Goal: Ask a question: Seek information or help from site administrators or community

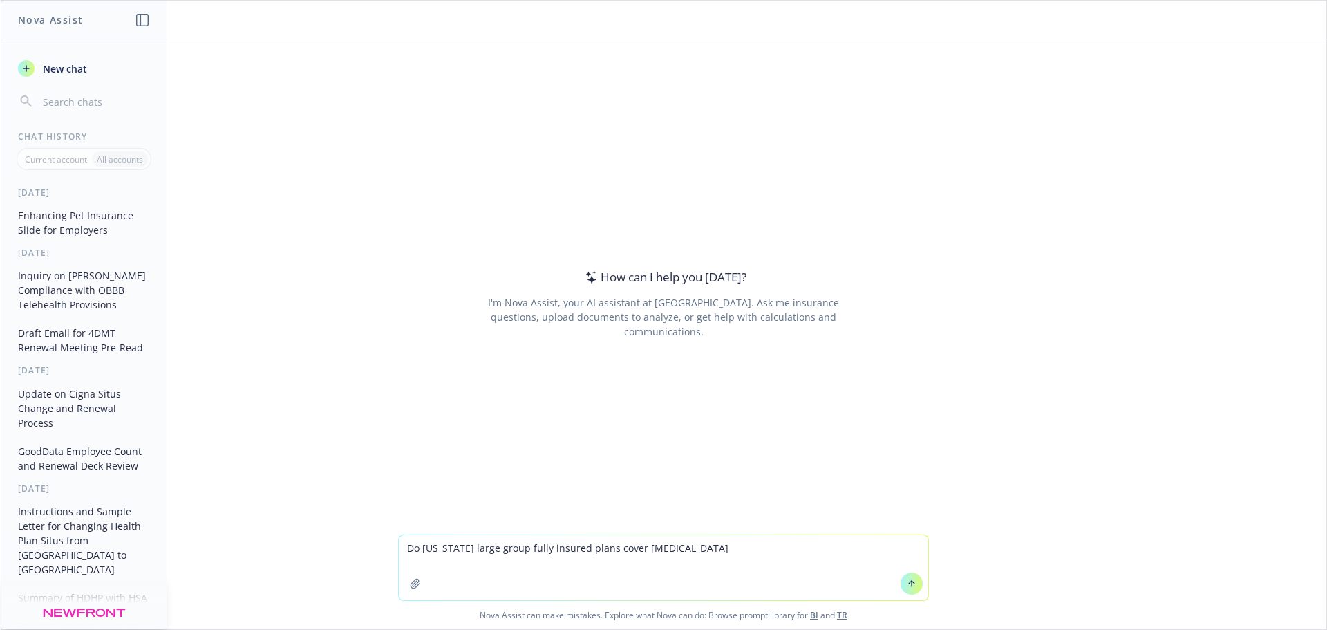
type textarea "Do [US_STATE] large group fully insured plans cover infertility?"
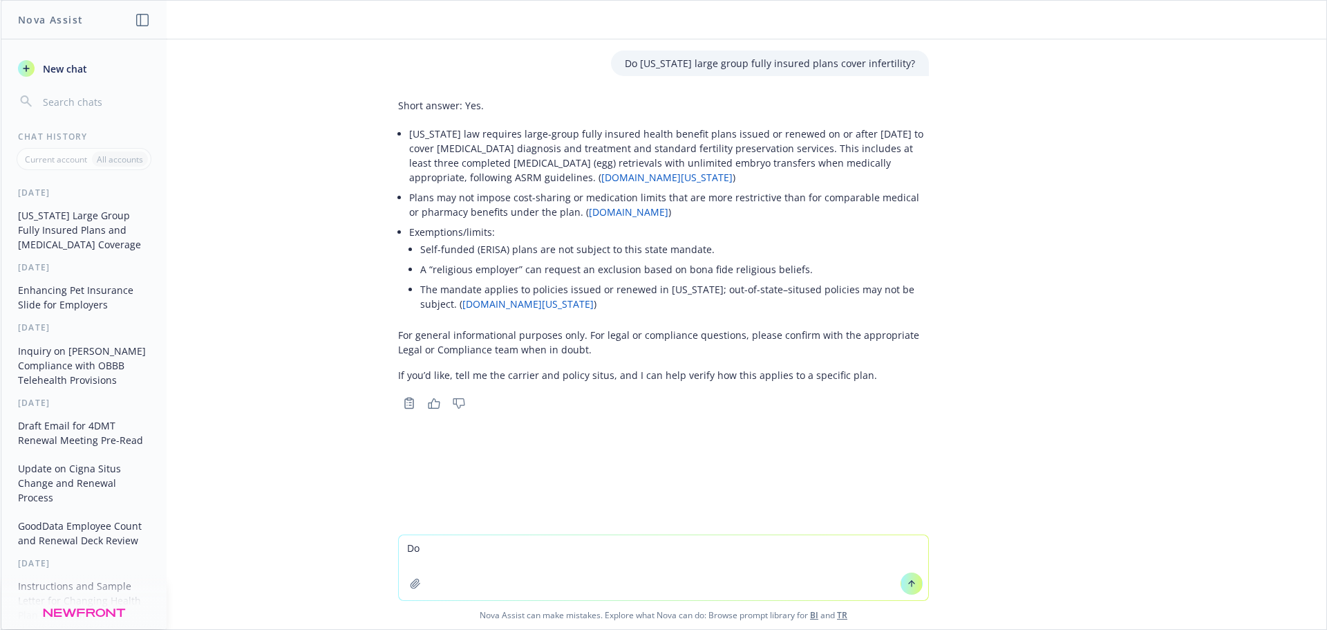
type textarea "D"
click at [47, 69] on span "New chat" at bounding box center [63, 69] width 47 height 15
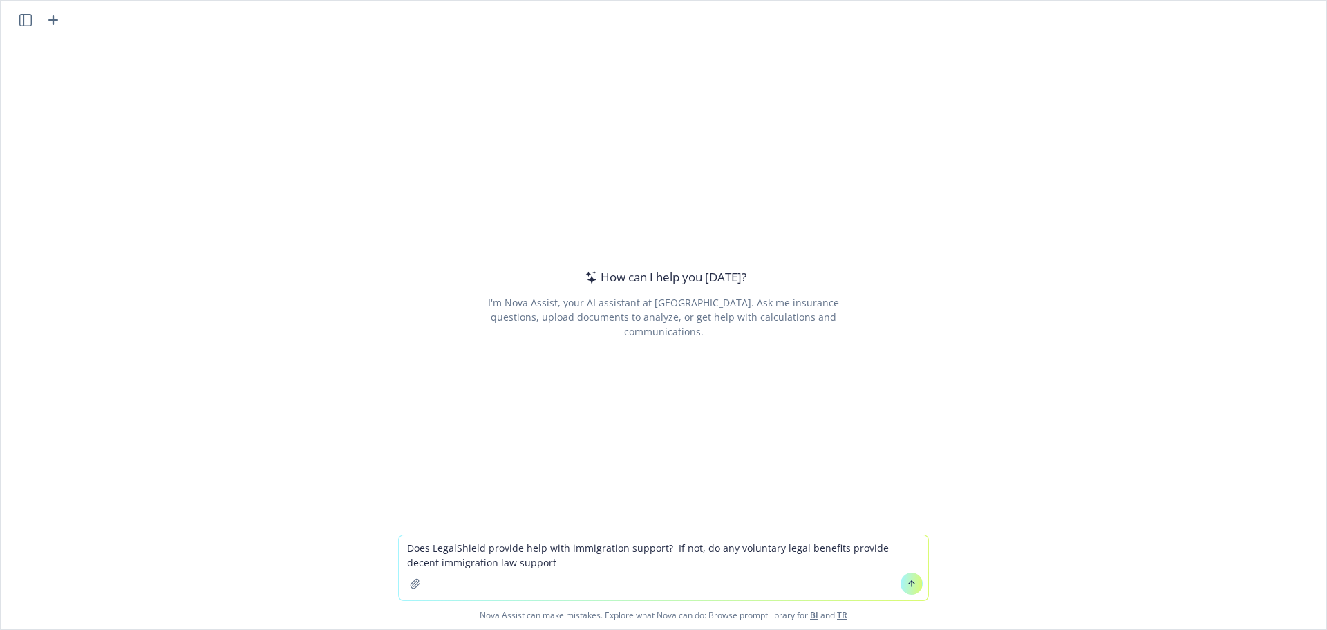
type textarea "Does LegalShield provide help with immigration support? If not, do any voluntar…"
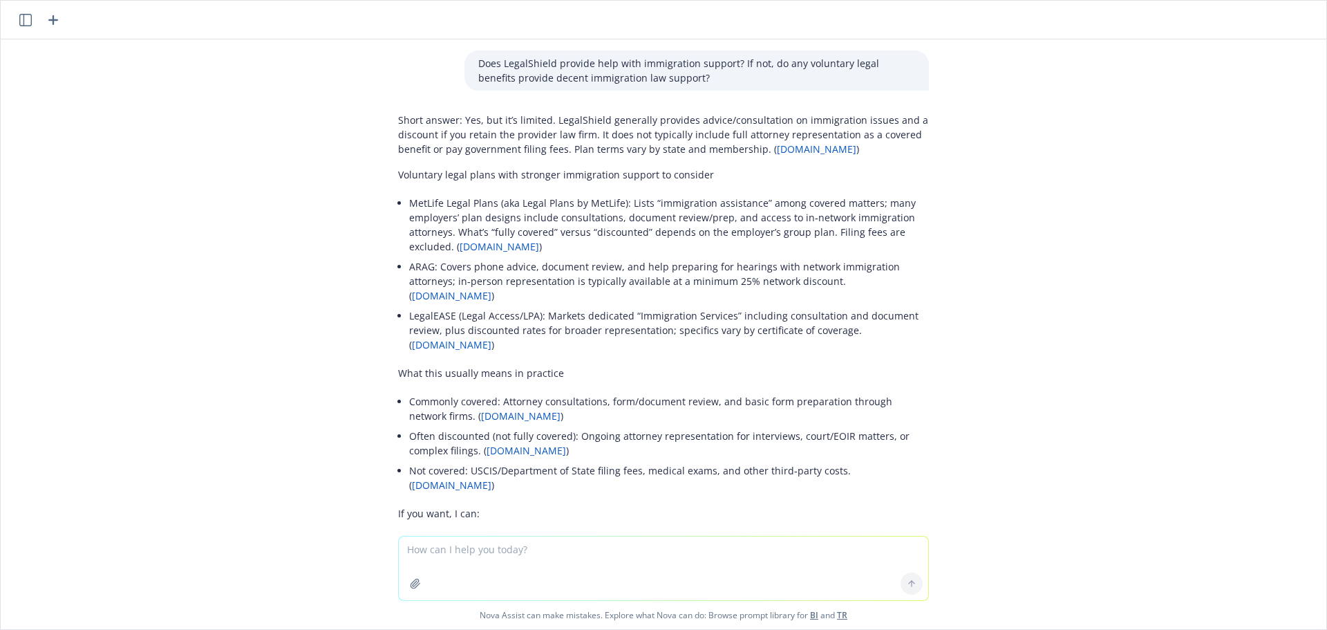
scroll to position [131, 0]
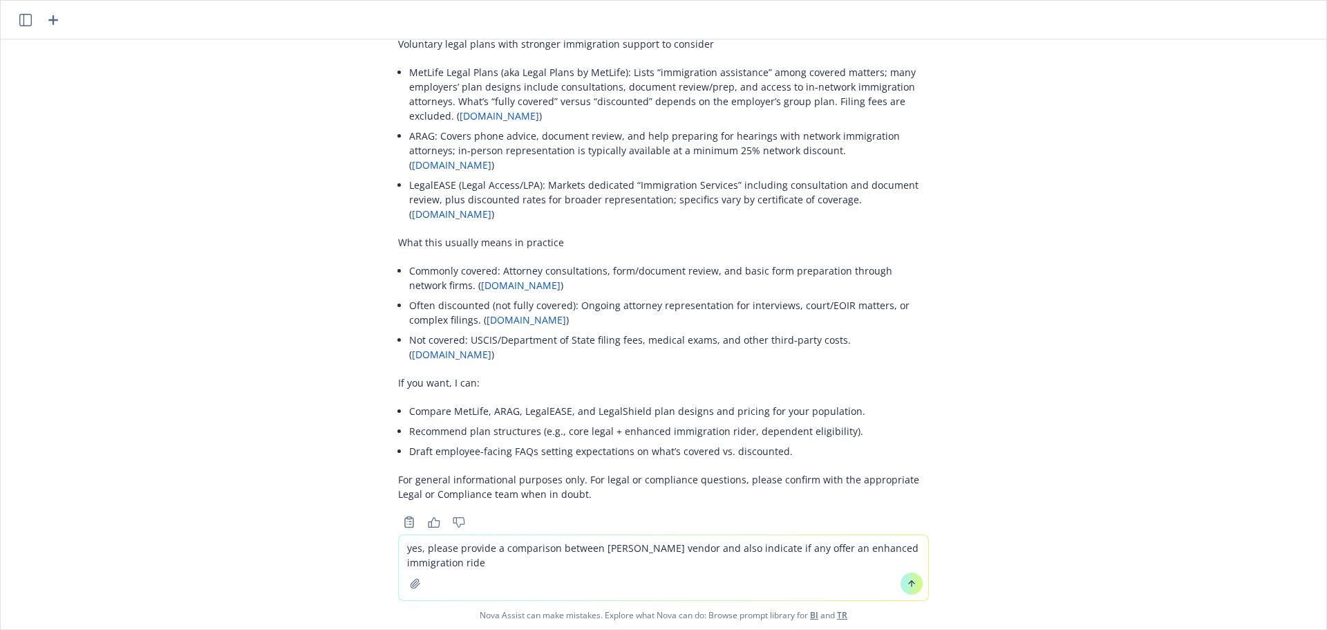
type textarea "yes, please provide a comparison between [PERSON_NAME] vendor and also indicate…"
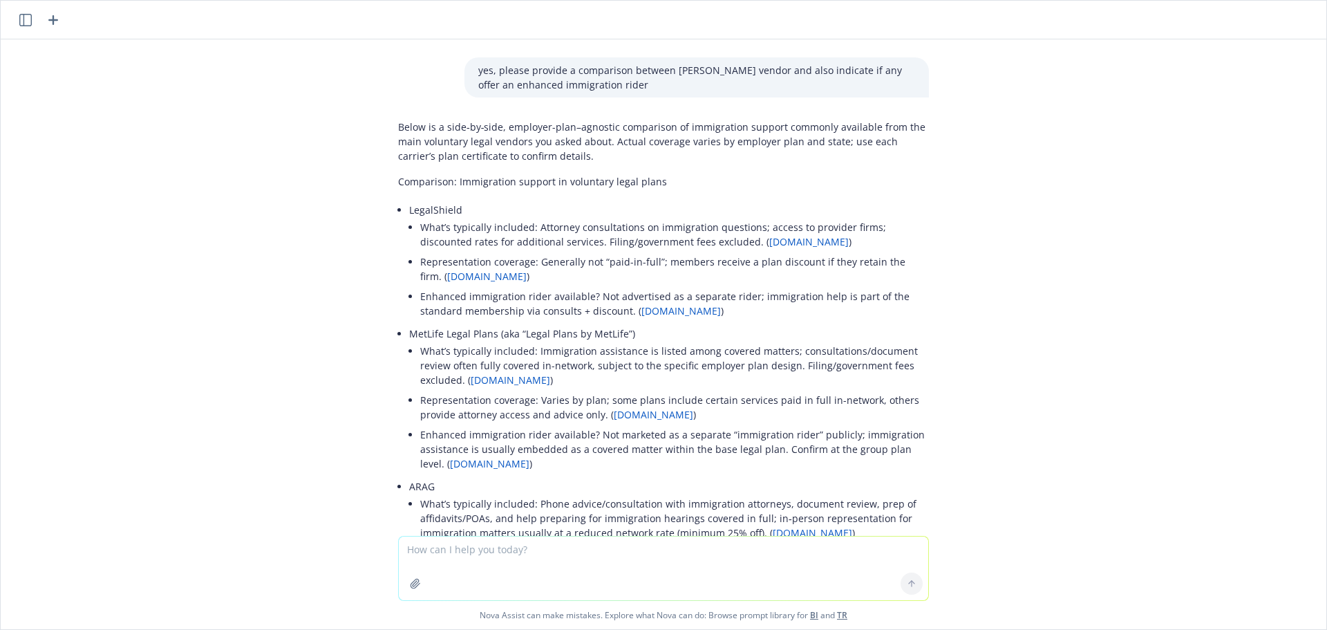
scroll to position [622, 0]
type textarea "which of these vendors would your recommend if immigration support is the compa…"
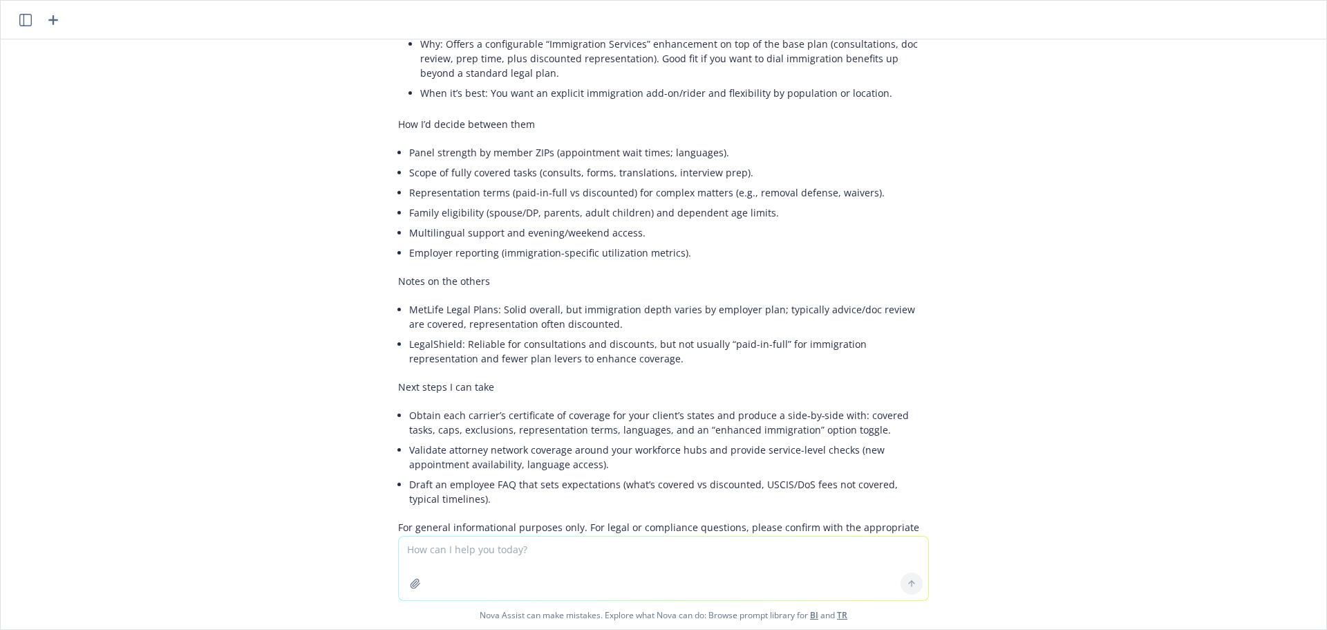
scroll to position [1958, 0]
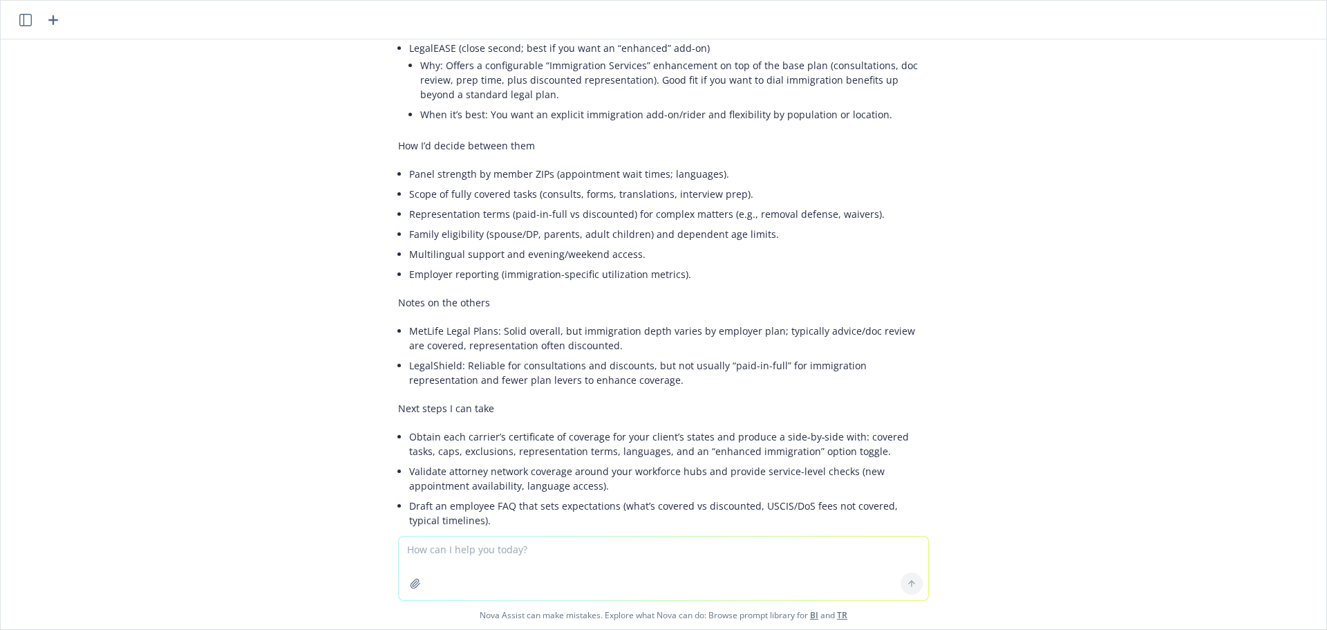
type textarea "G"
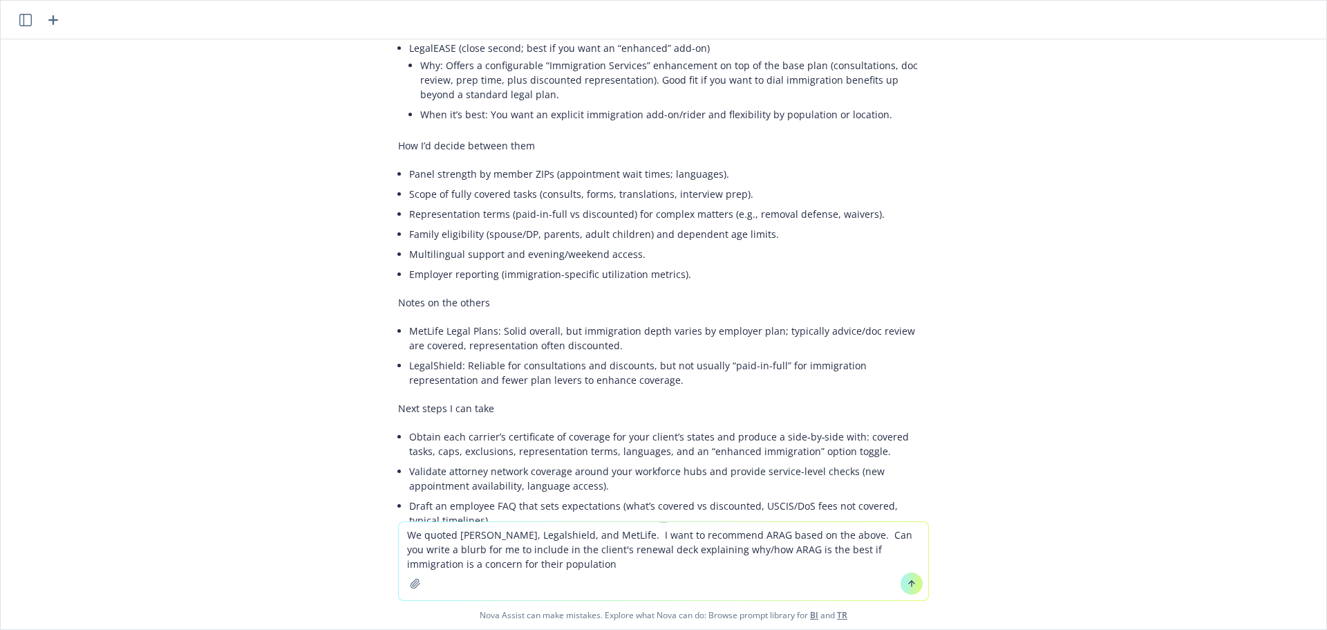
type textarea "We quoted [PERSON_NAME], Legalshield, and MetLife. I want to recommend ARAG bas…"
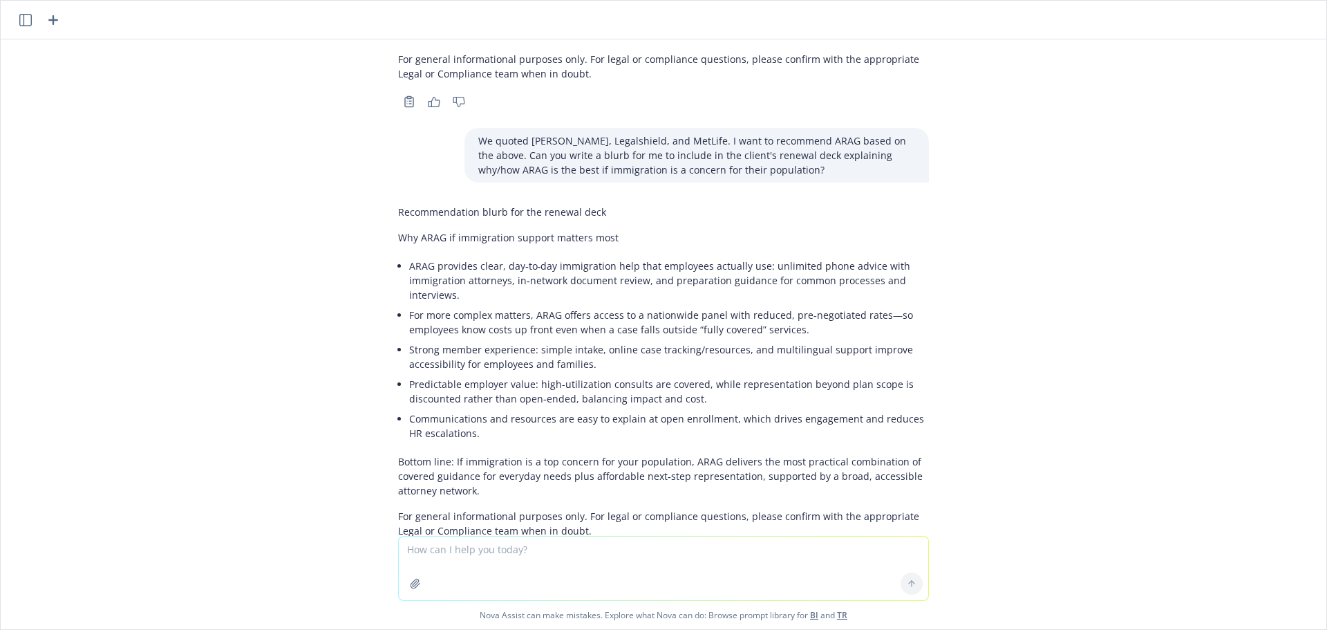
scroll to position [2484, 0]
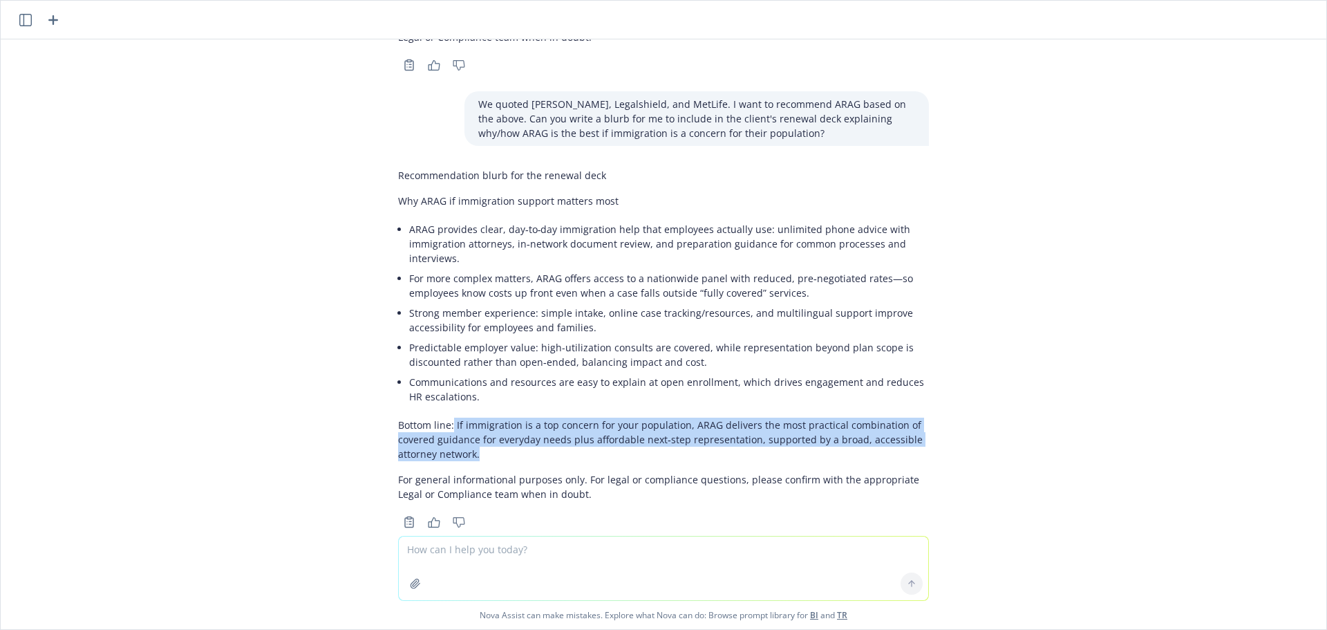
drag, startPoint x: 444, startPoint y: 397, endPoint x: 520, endPoint y: 427, distance: 81.9
click at [520, 427] on p "Bottom line: If immigration is a top concern for your population, ARAG delivers…" at bounding box center [663, 439] width 531 height 44
copy p "If immigration is a top concern for your population, [PERSON_NAME] delivers the…"
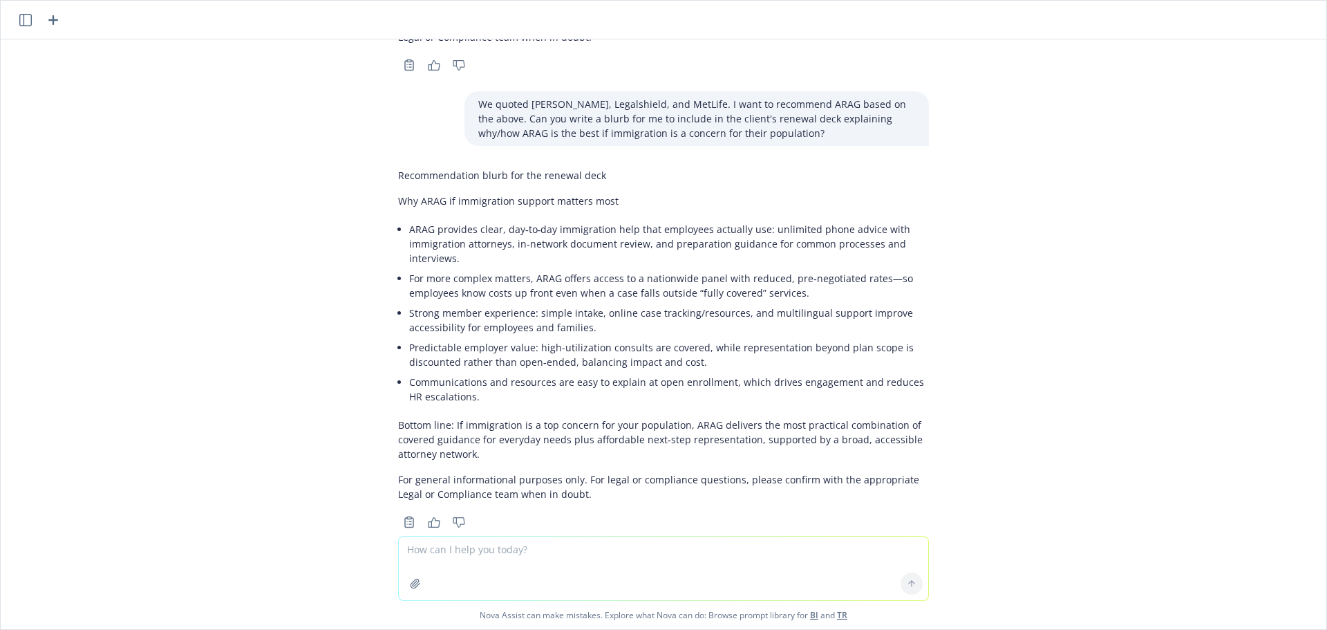
click at [506, 555] on textarea at bounding box center [663, 568] width 529 height 64
type textarea "how does PerkSpot compare to Tickets at work?"
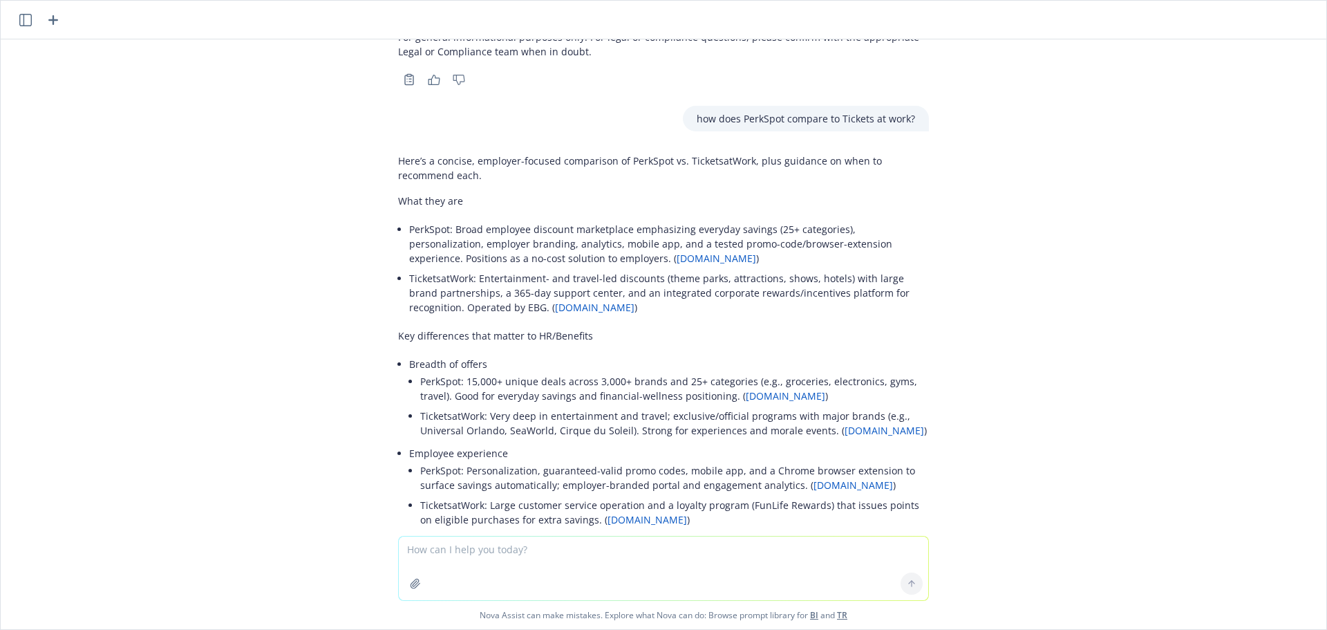
scroll to position [2922, 0]
